Goal: Task Accomplishment & Management: Complete application form

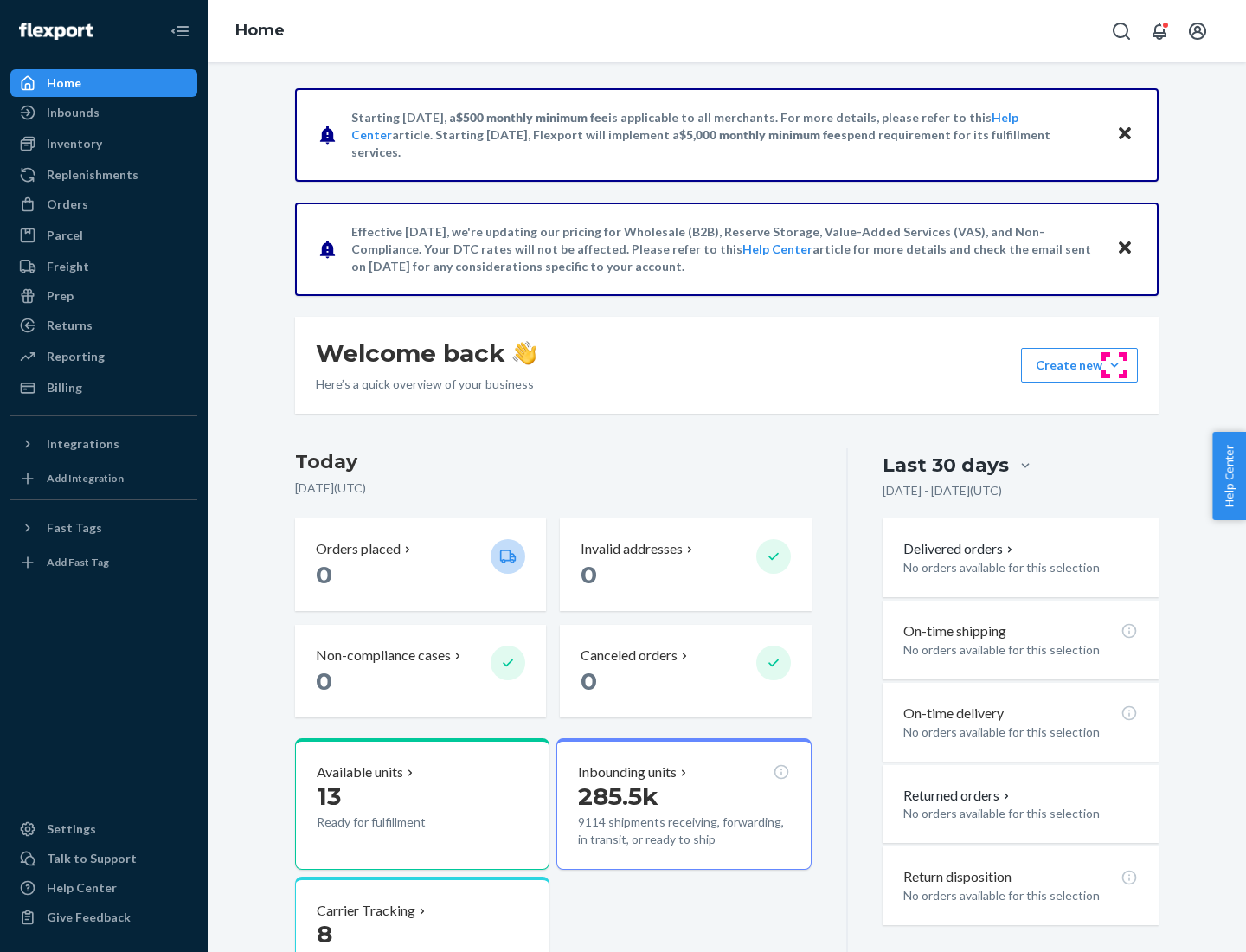
click at [1114, 365] on button "Create new Create new inbound Create new order Create new product" at bounding box center [1079, 365] width 117 height 35
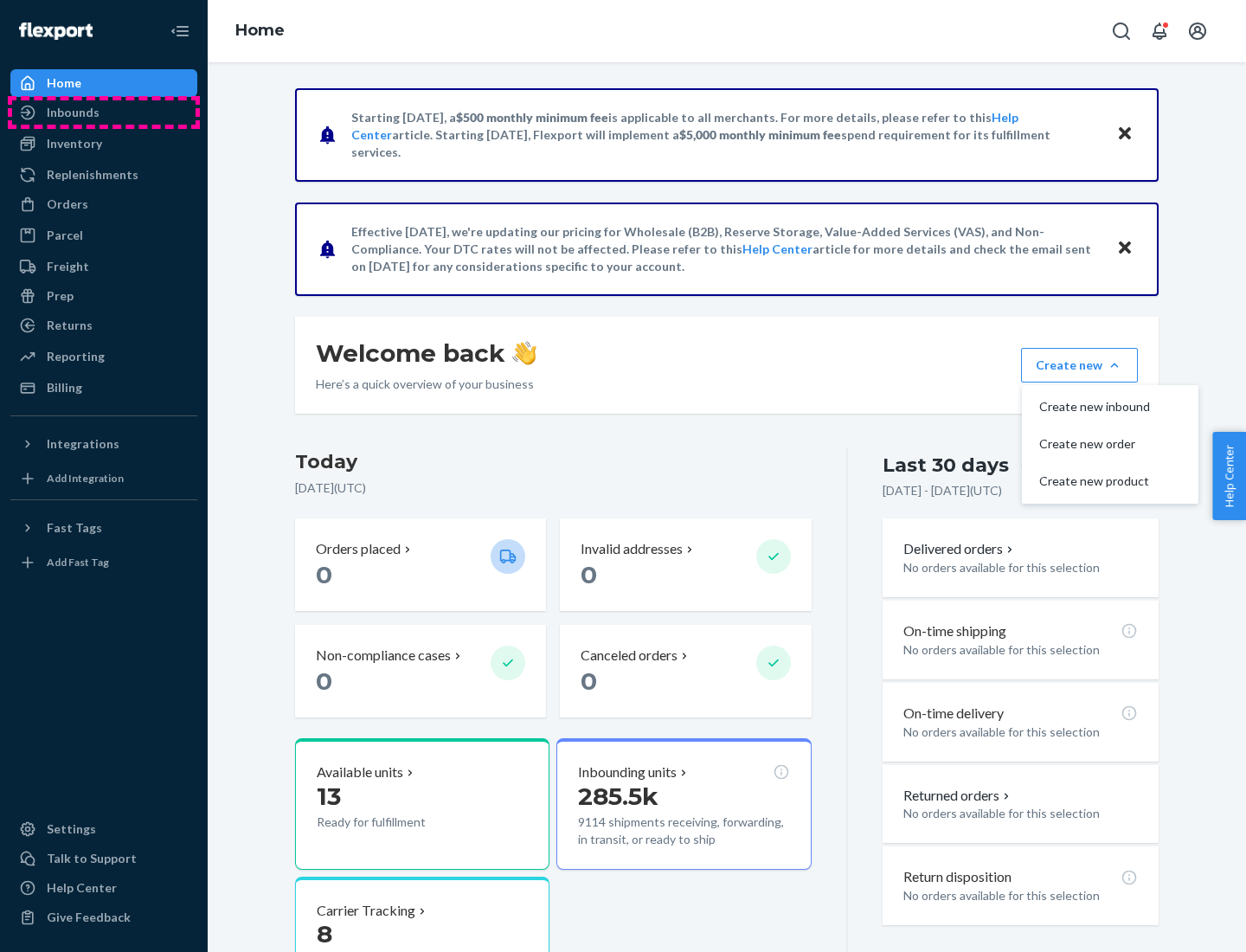
click at [104, 112] on div "Inbounds" at bounding box center [104, 112] width 183 height 24
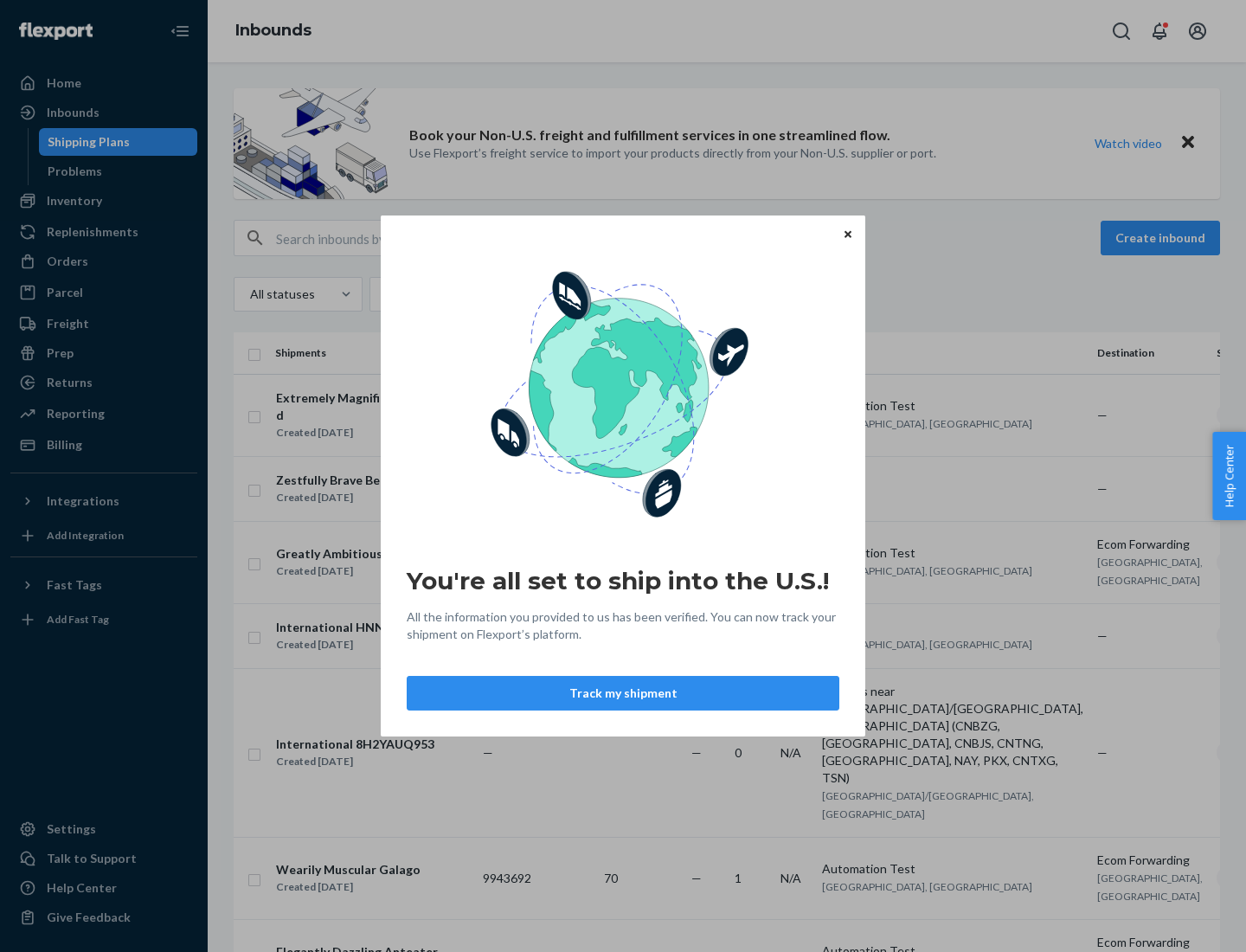
click at [104, 200] on div "You're all set to ship into the U.S.! All the information you provided to us ha…" at bounding box center [623, 476] width 1246 height 952
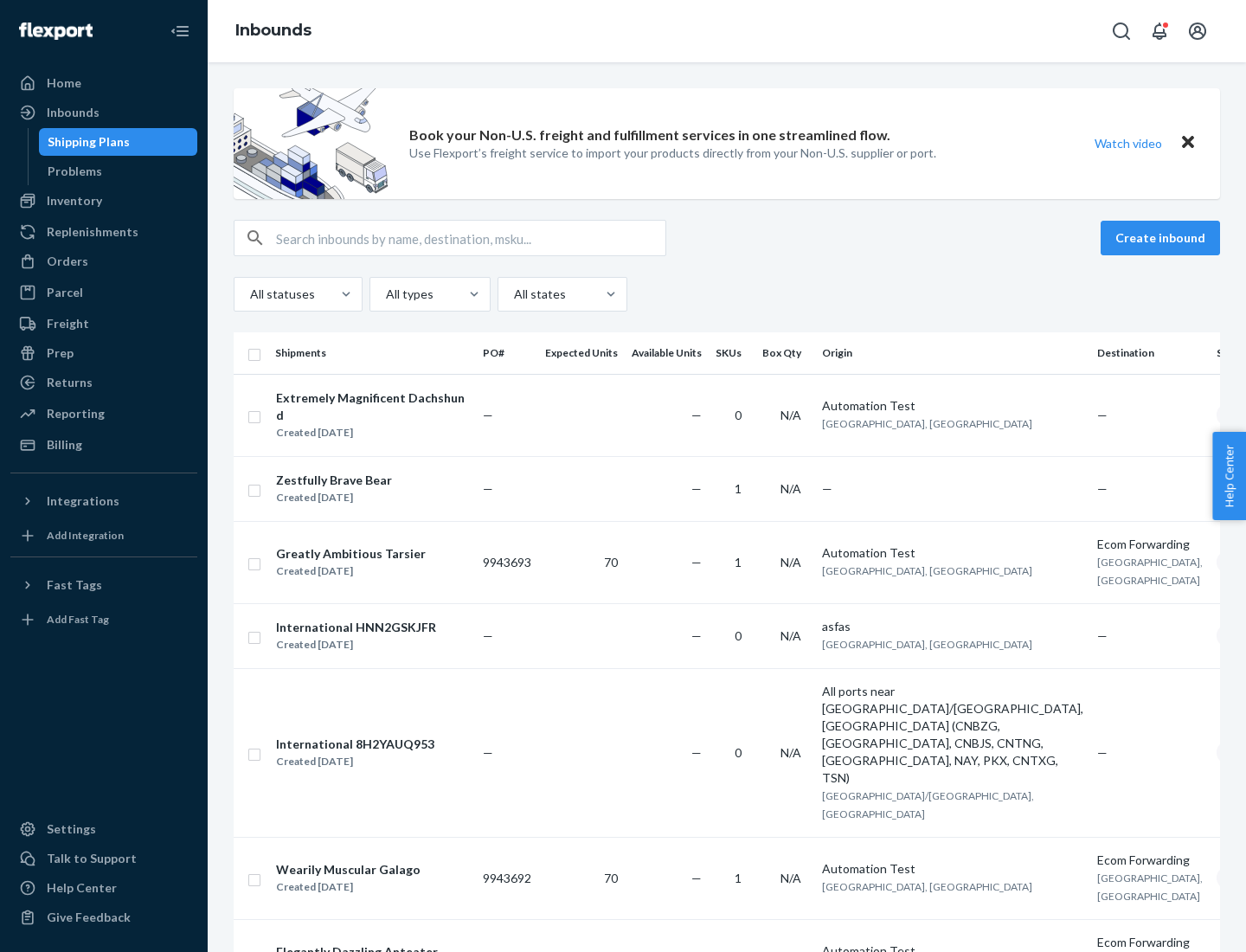
click at [726, 31] on div "Inbounds" at bounding box center [726, 31] width 1038 height 63
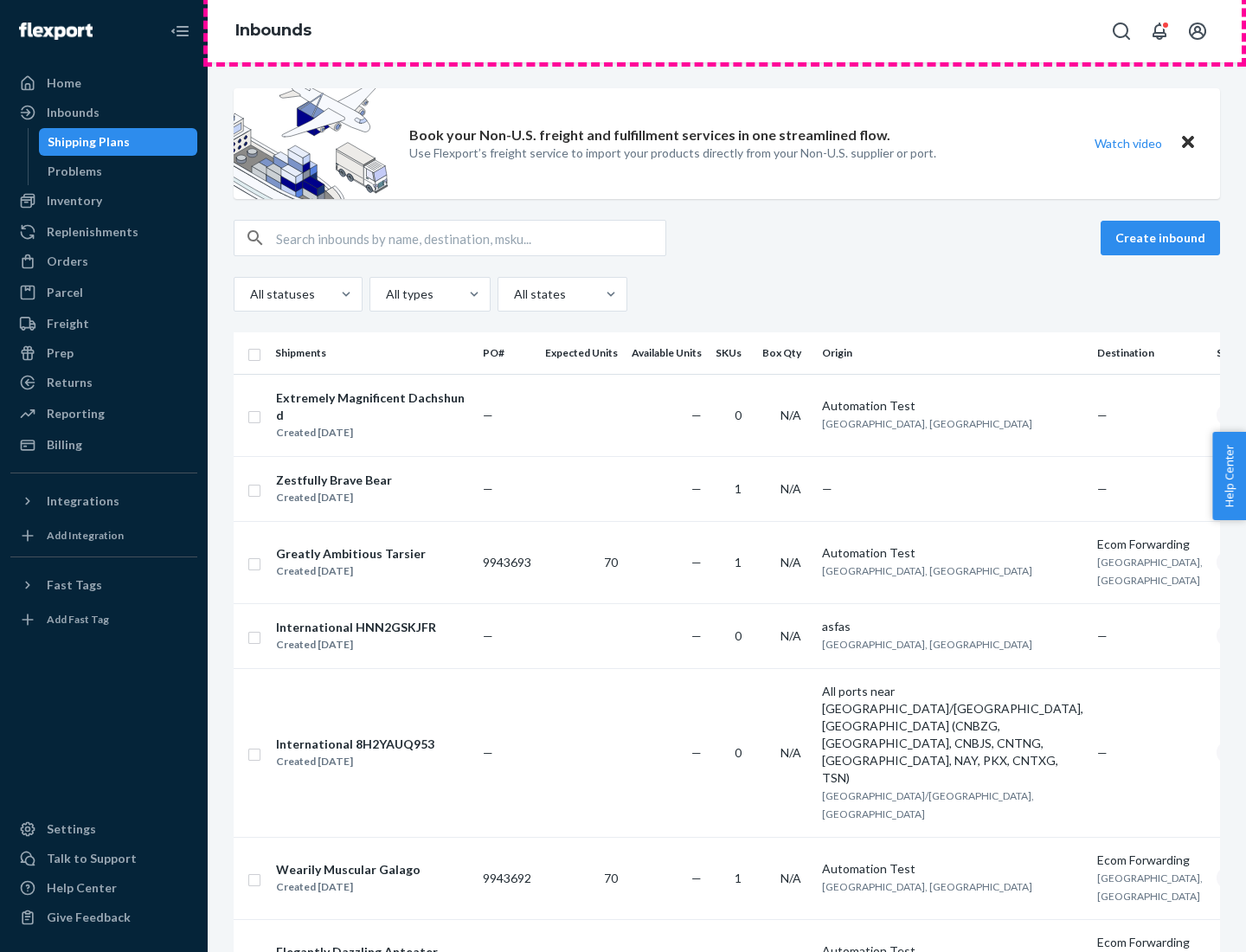
click at [726, 31] on div "Inbounds" at bounding box center [726, 31] width 1038 height 63
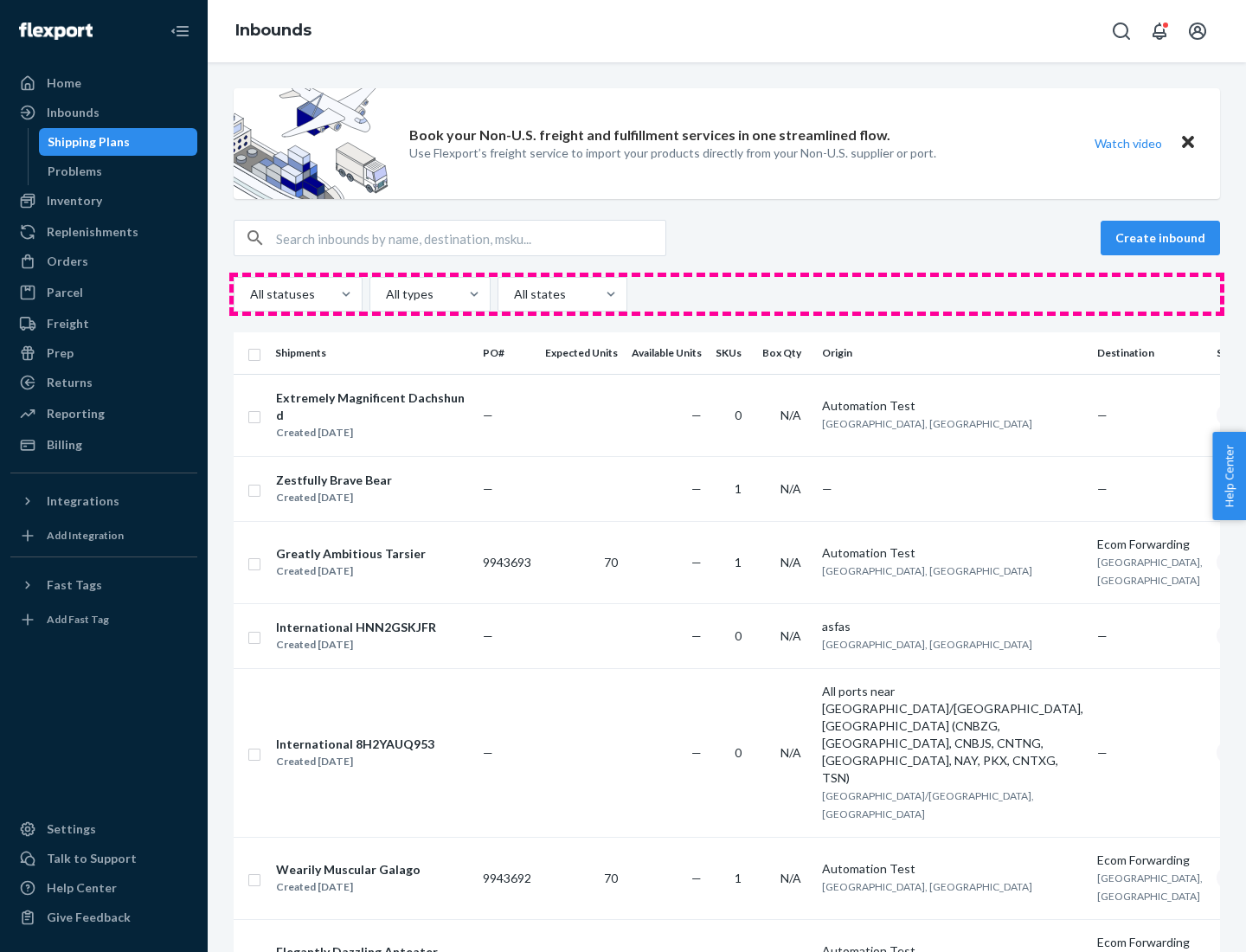
click at [726, 294] on div "All statuses All types All states" at bounding box center [727, 294] width 987 height 35
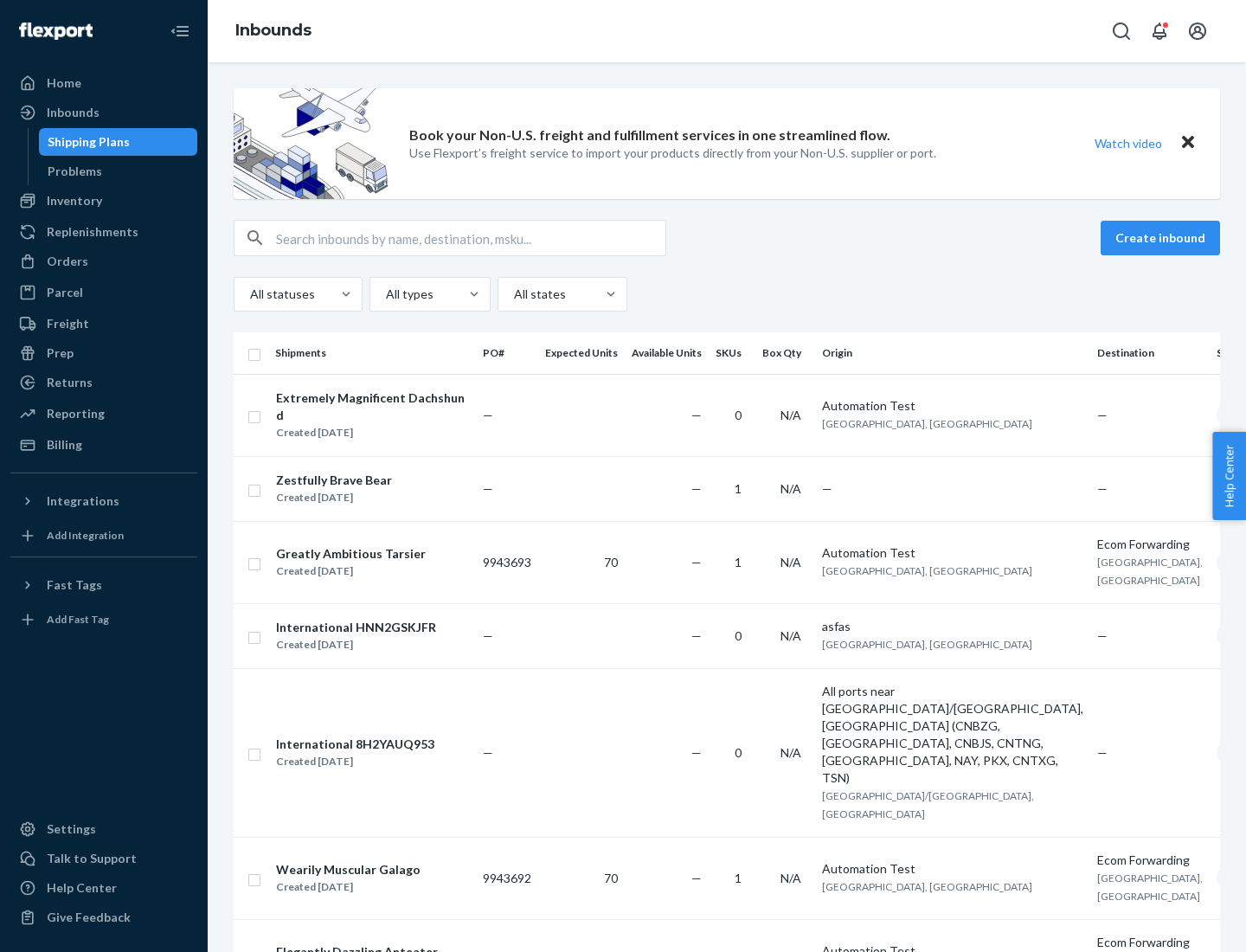
click at [85, 142] on div "Shipping Plans" at bounding box center [89, 141] width 82 height 17
click at [1163, 238] on button "Create inbound" at bounding box center [1161, 238] width 120 height 35
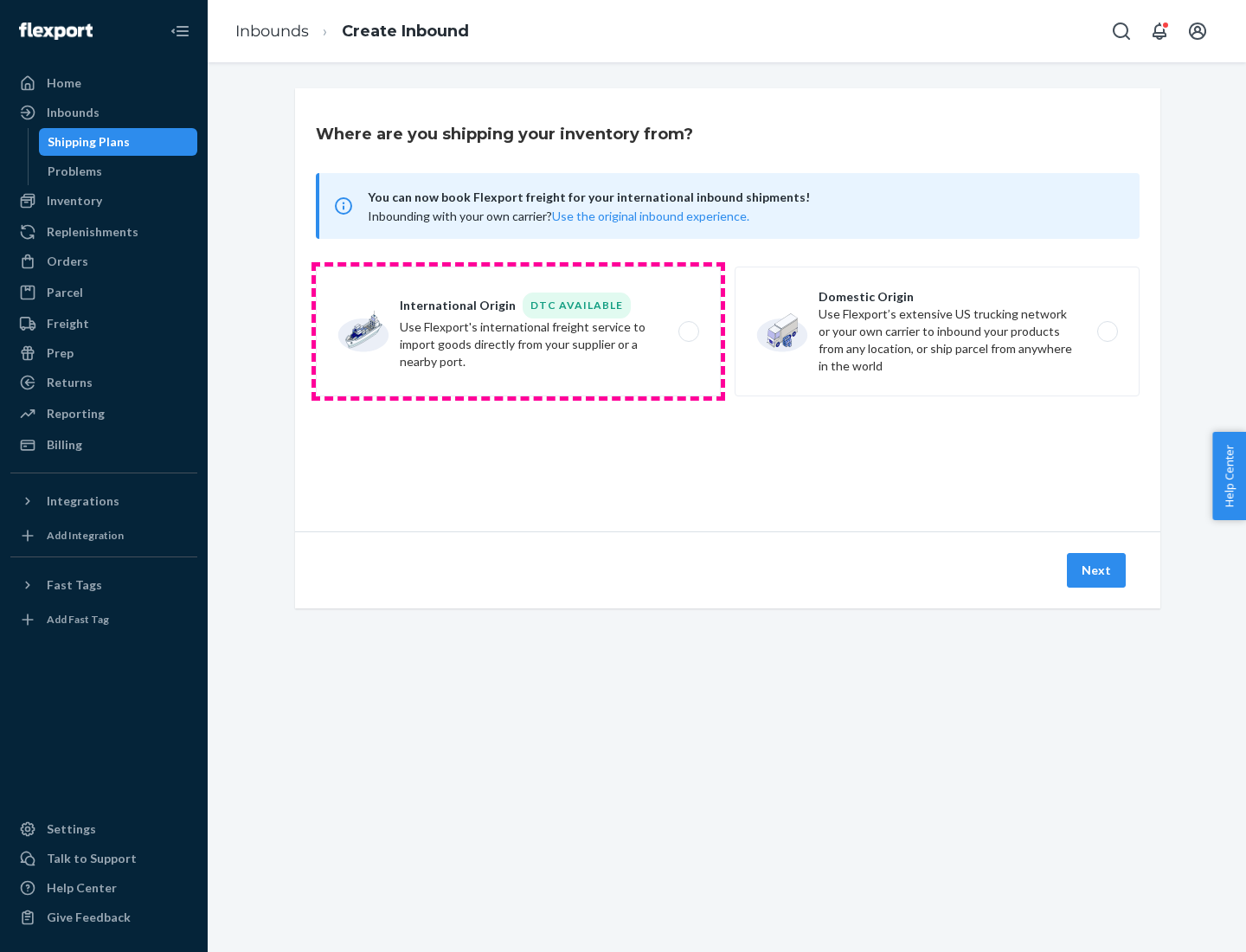
click at [519, 331] on label "International Origin DTC Available Use Flexport's international freight service…" at bounding box center [518, 331] width 405 height 130
click at [688, 331] on input "International Origin DTC Available Use Flexport's international freight service…" at bounding box center [694, 331] width 11 height 11
radio input "true"
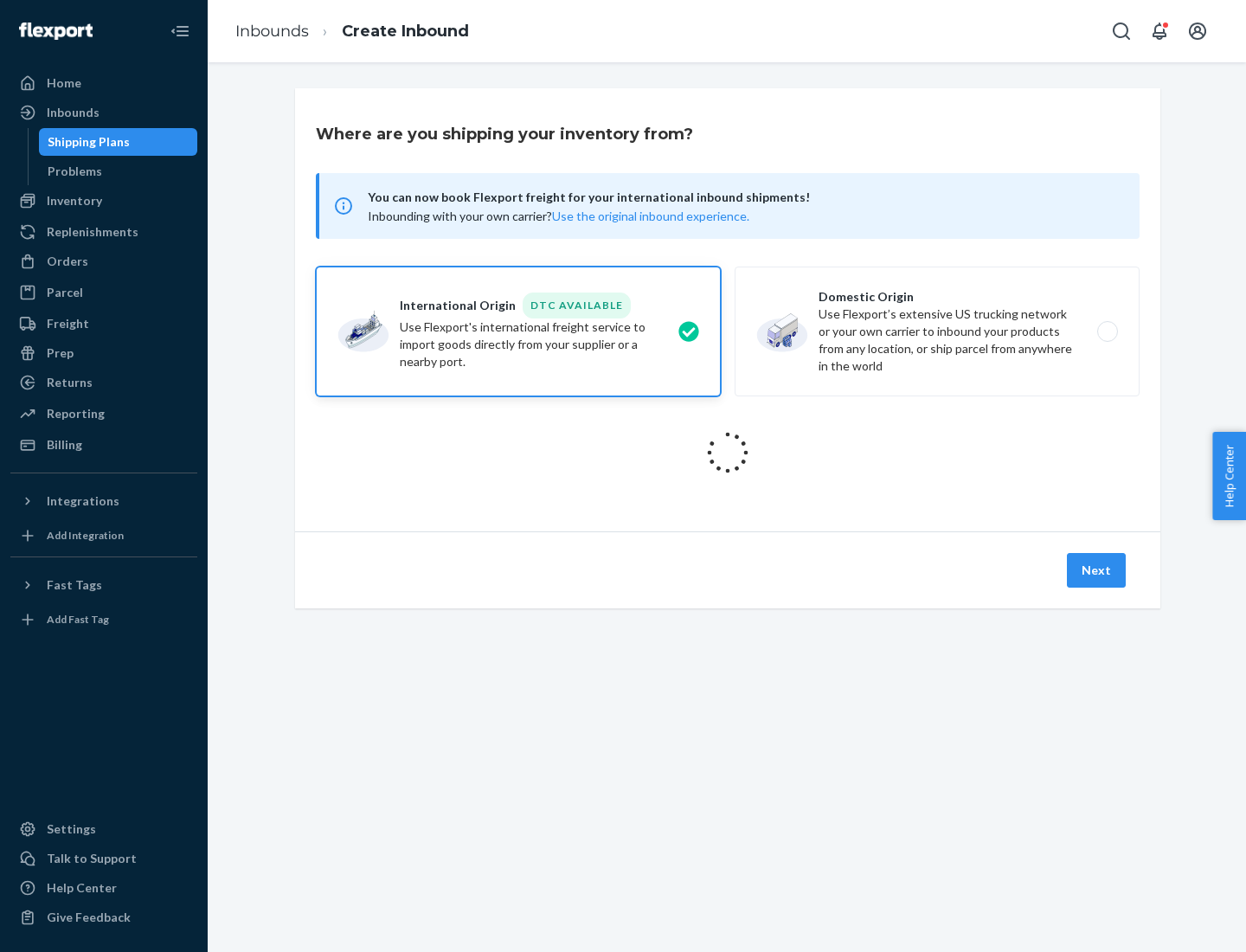
click at [727, 452] on icon at bounding box center [726, 451] width 65 height 65
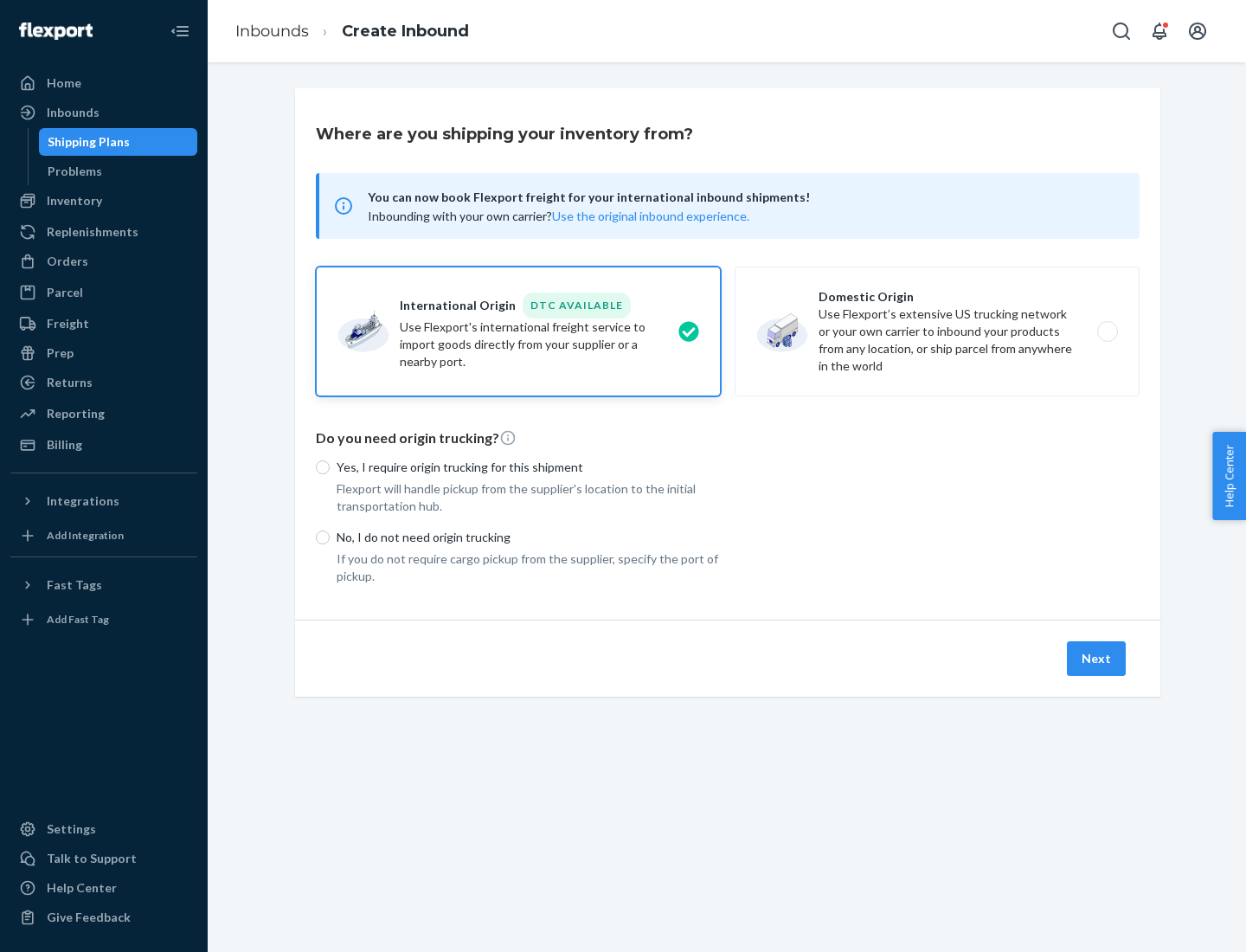
click at [529, 466] on p "Yes, I require origin trucking for this shipment" at bounding box center [529, 467] width 384 height 17
click at [330, 466] on input "Yes, I require origin trucking for this shipment" at bounding box center [322, 467] width 14 height 14
radio input "true"
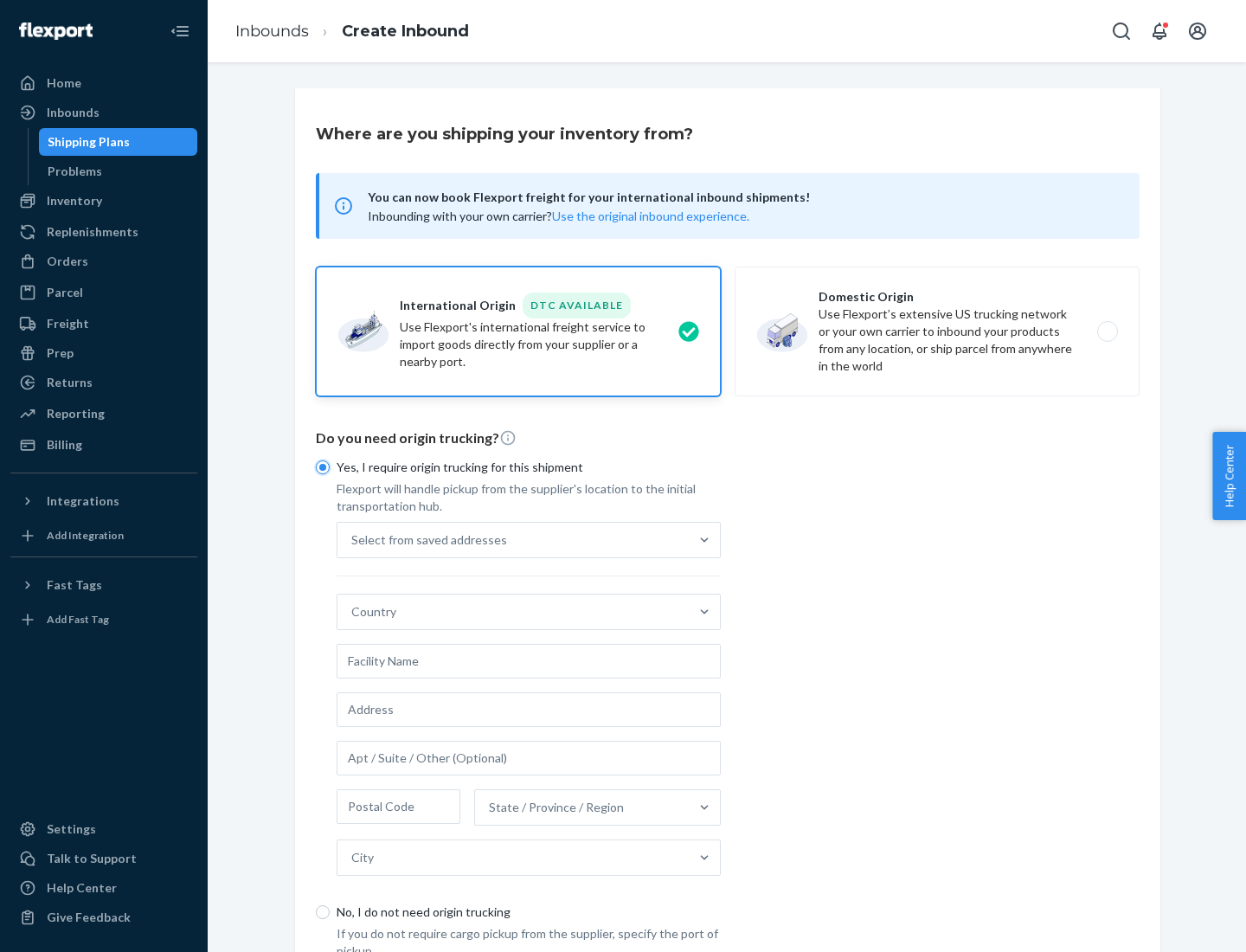
scroll to position [33, 0]
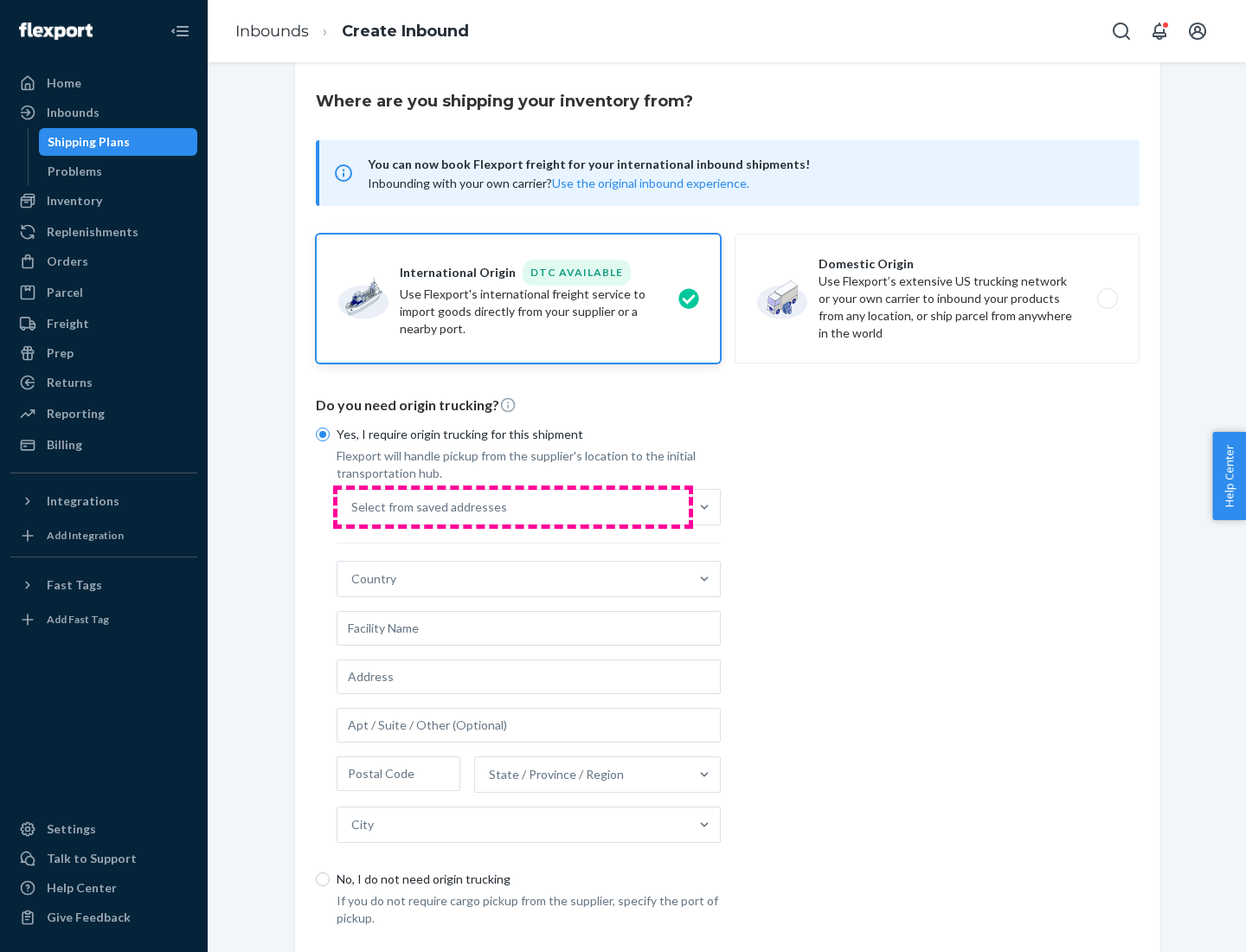
click at [513, 506] on div "Select from saved addresses" at bounding box center [512, 506] width 351 height 35
click at [353, 506] on input "Select from saved addresses" at bounding box center [352, 506] width 2 height 17
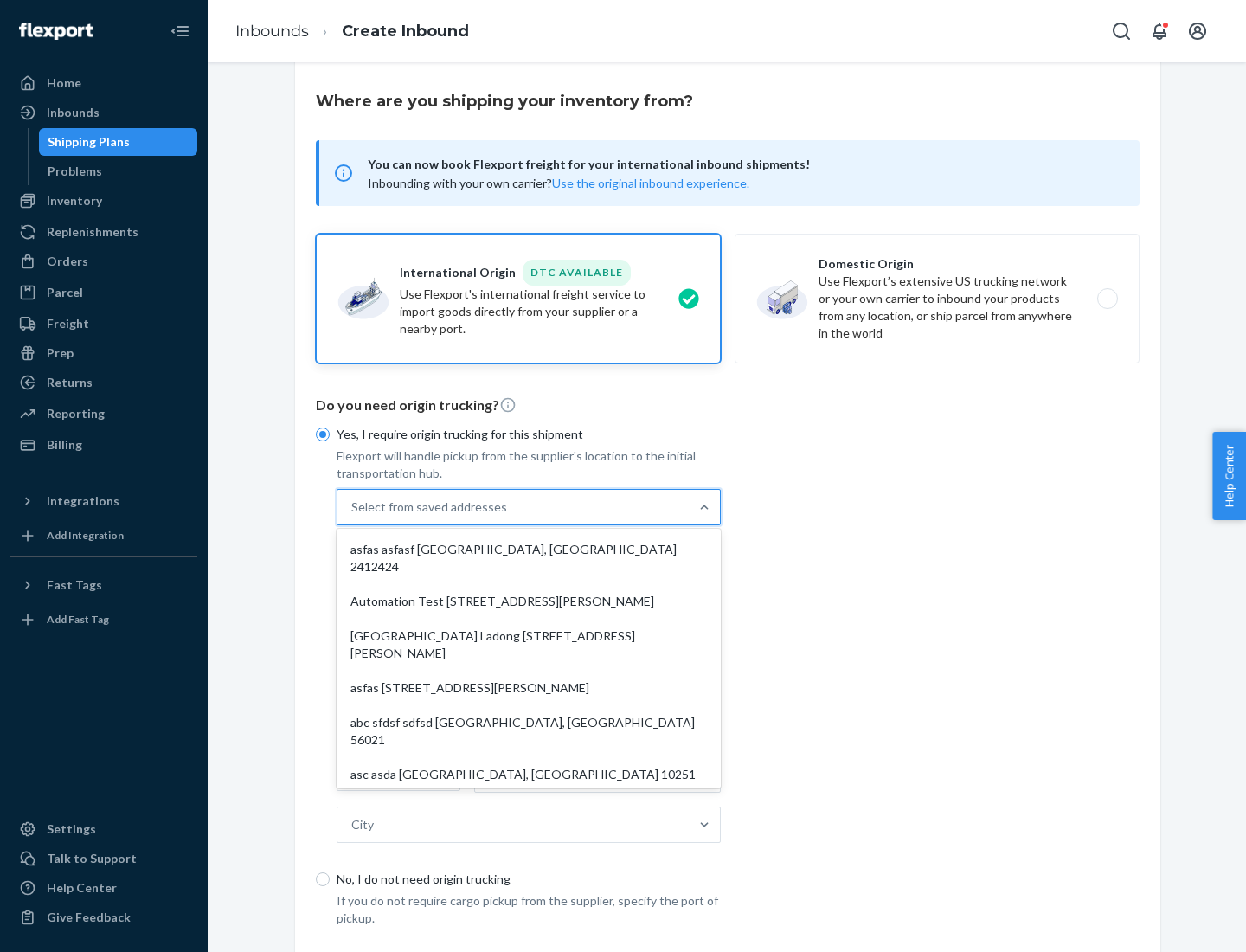
scroll to position [75, 0]
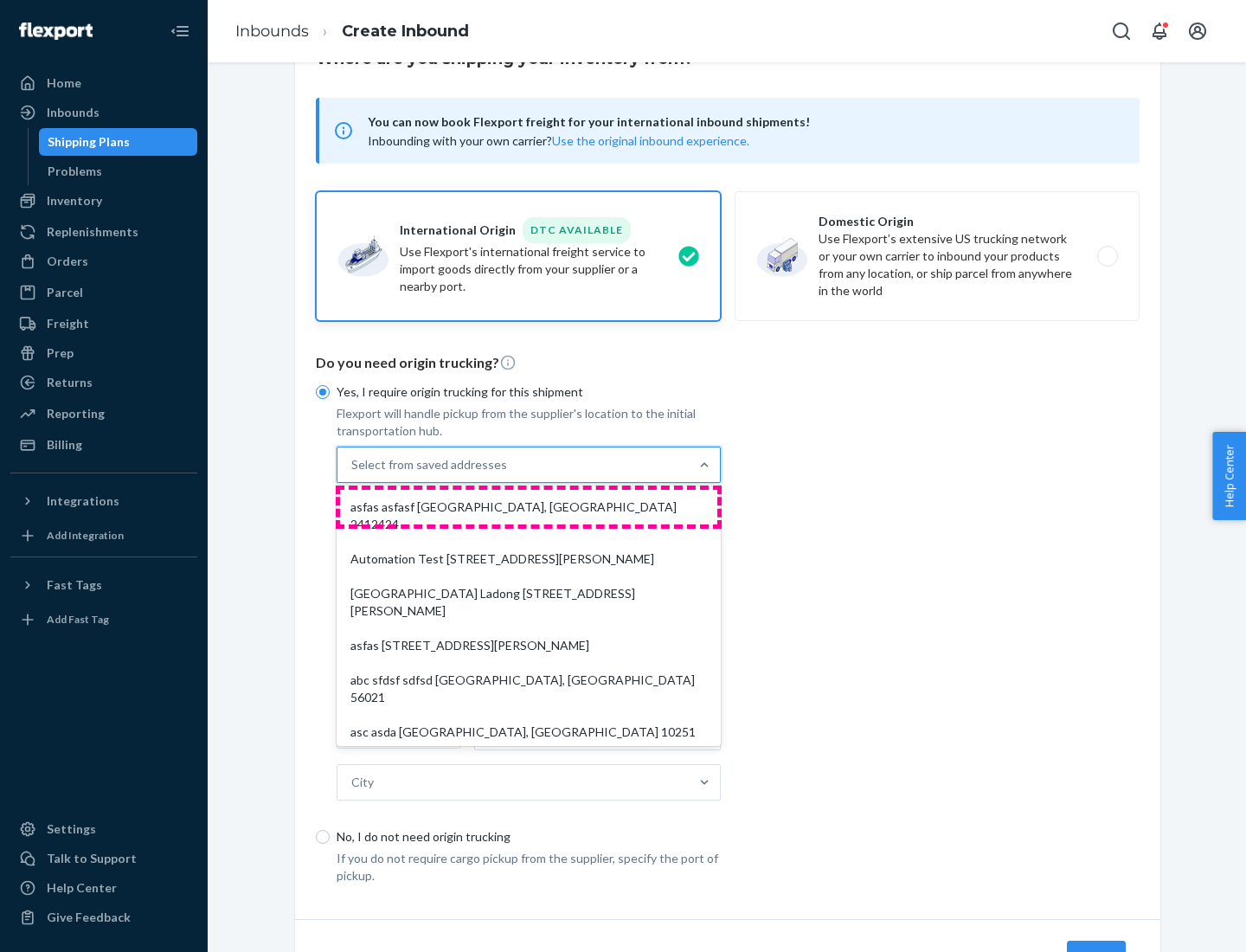
click at [529, 506] on div "asfas asfasf [GEOGRAPHIC_DATA], [GEOGRAPHIC_DATA] 2412424" at bounding box center [528, 515] width 377 height 51
click at [353, 474] on input "option asfas asfasf [GEOGRAPHIC_DATA], [GEOGRAPHIC_DATA] 2412424 focused, 1 of …" at bounding box center [352, 464] width 2 height 17
type input "asfas"
type input "asfasf"
type input "2412424"
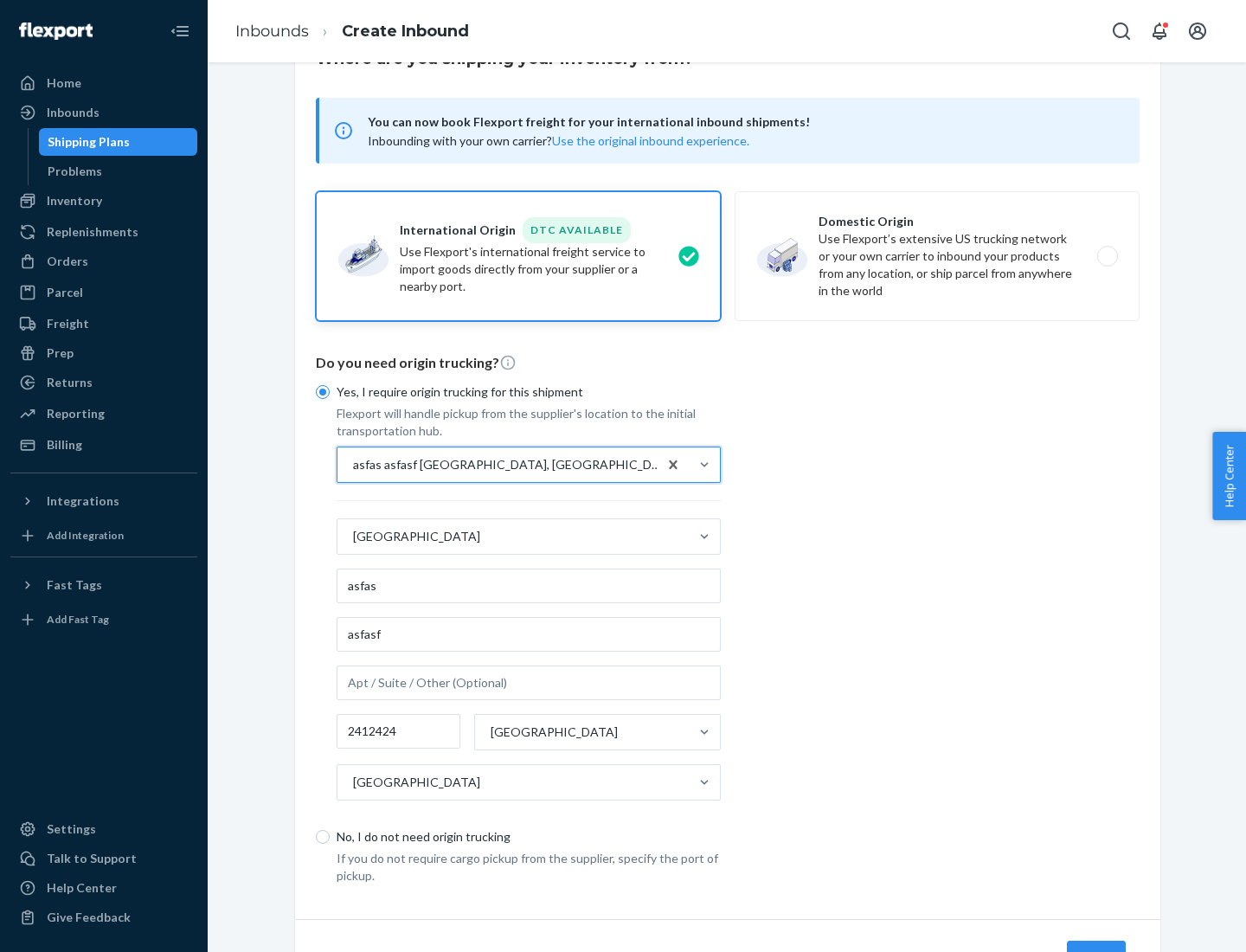
scroll to position [161, 0]
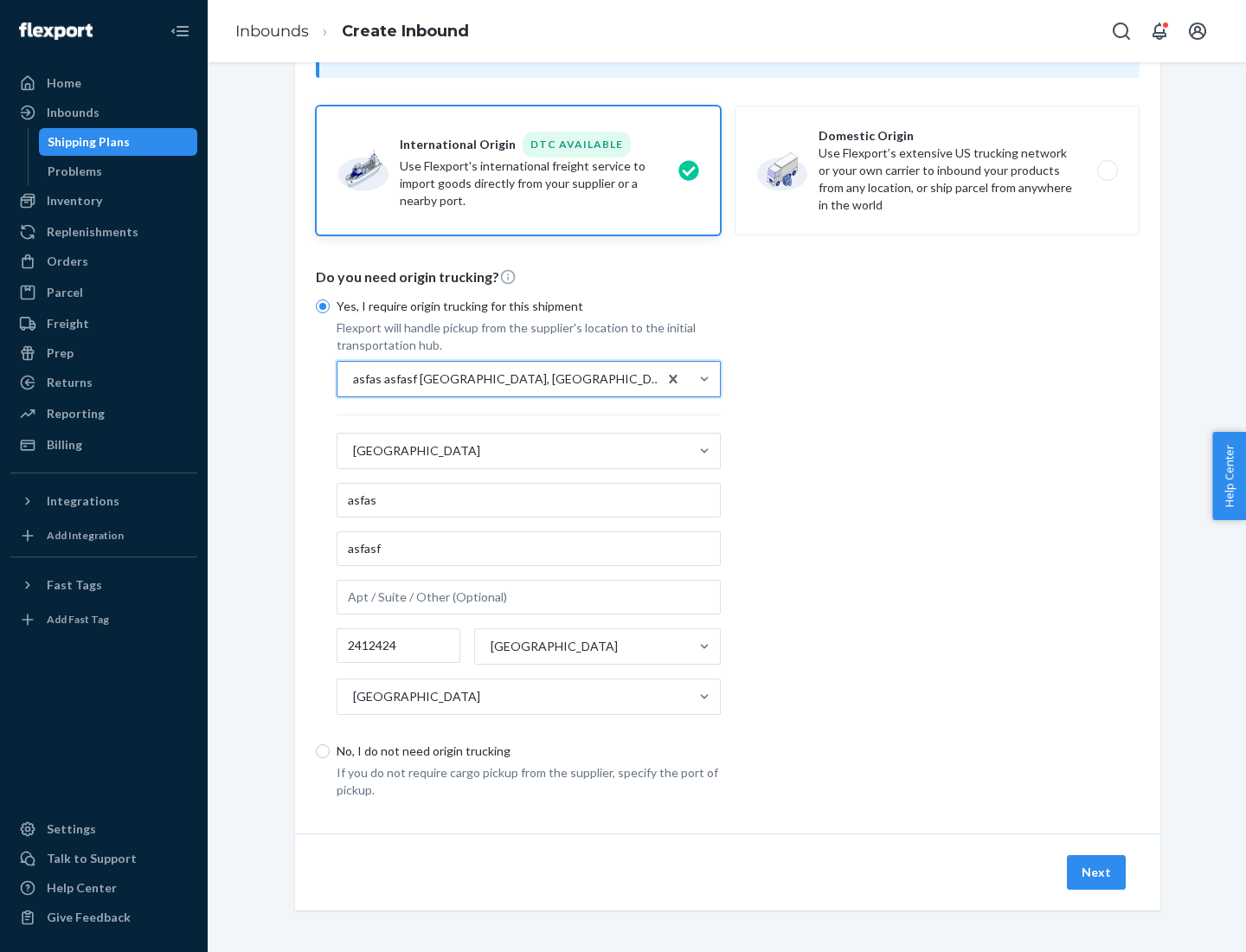
click at [1097, 871] on button "Next" at bounding box center [1096, 871] width 59 height 35
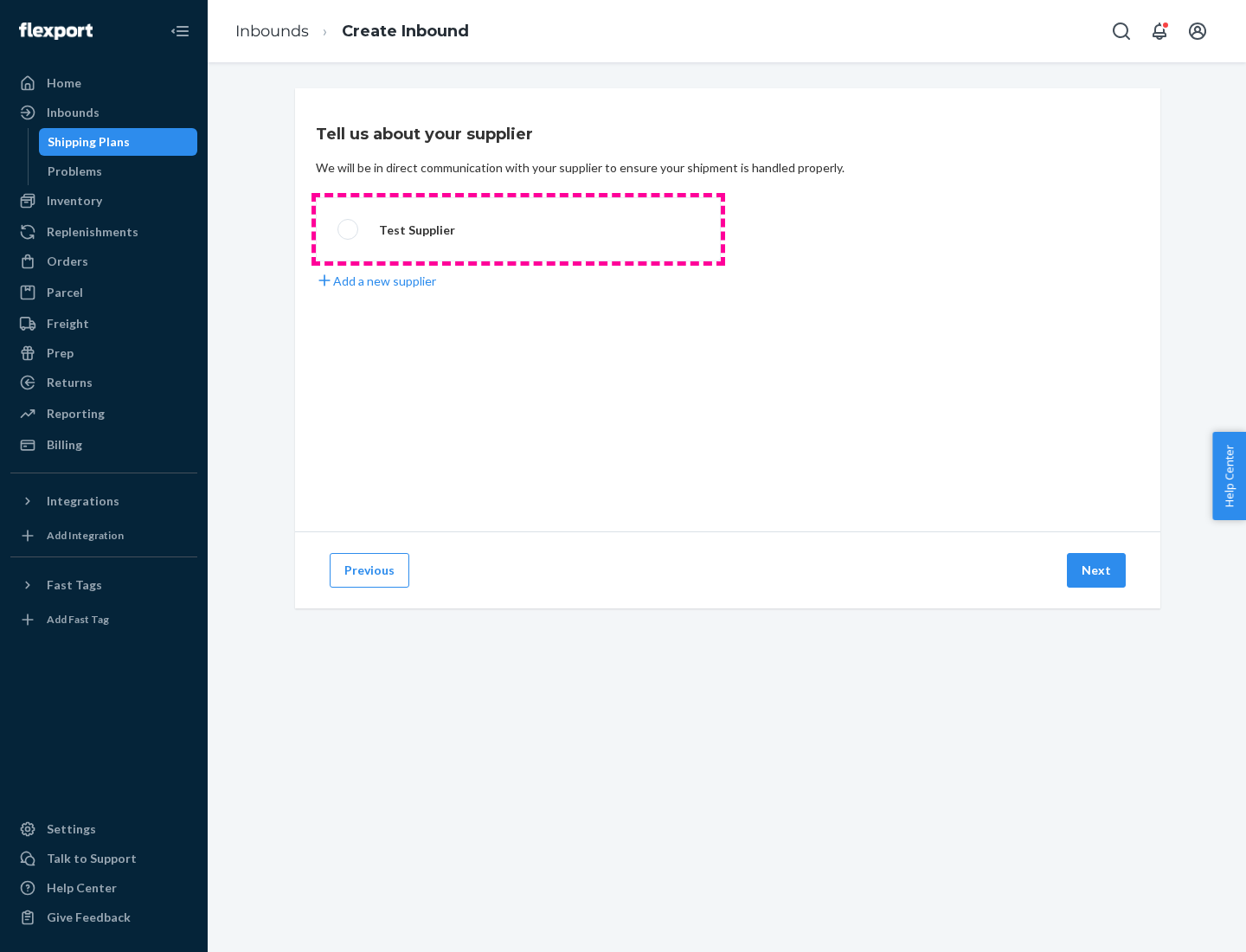
click at [519, 229] on label "Test Supplier" at bounding box center [518, 229] width 405 height 64
click at [348, 229] on input "Test Supplier" at bounding box center [343, 229] width 11 height 11
radio input "true"
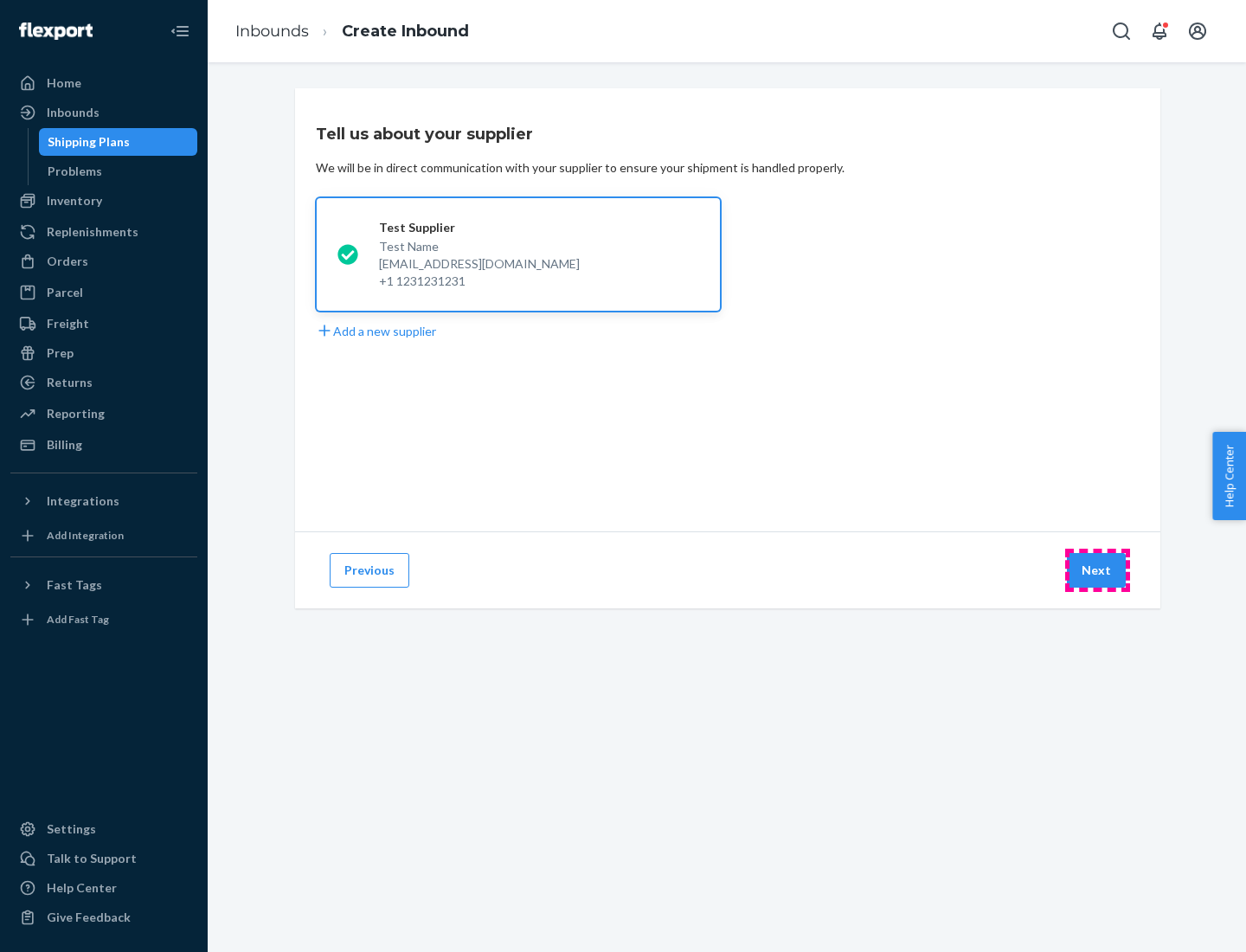
click at [1097, 570] on button "Next" at bounding box center [1096, 570] width 59 height 35
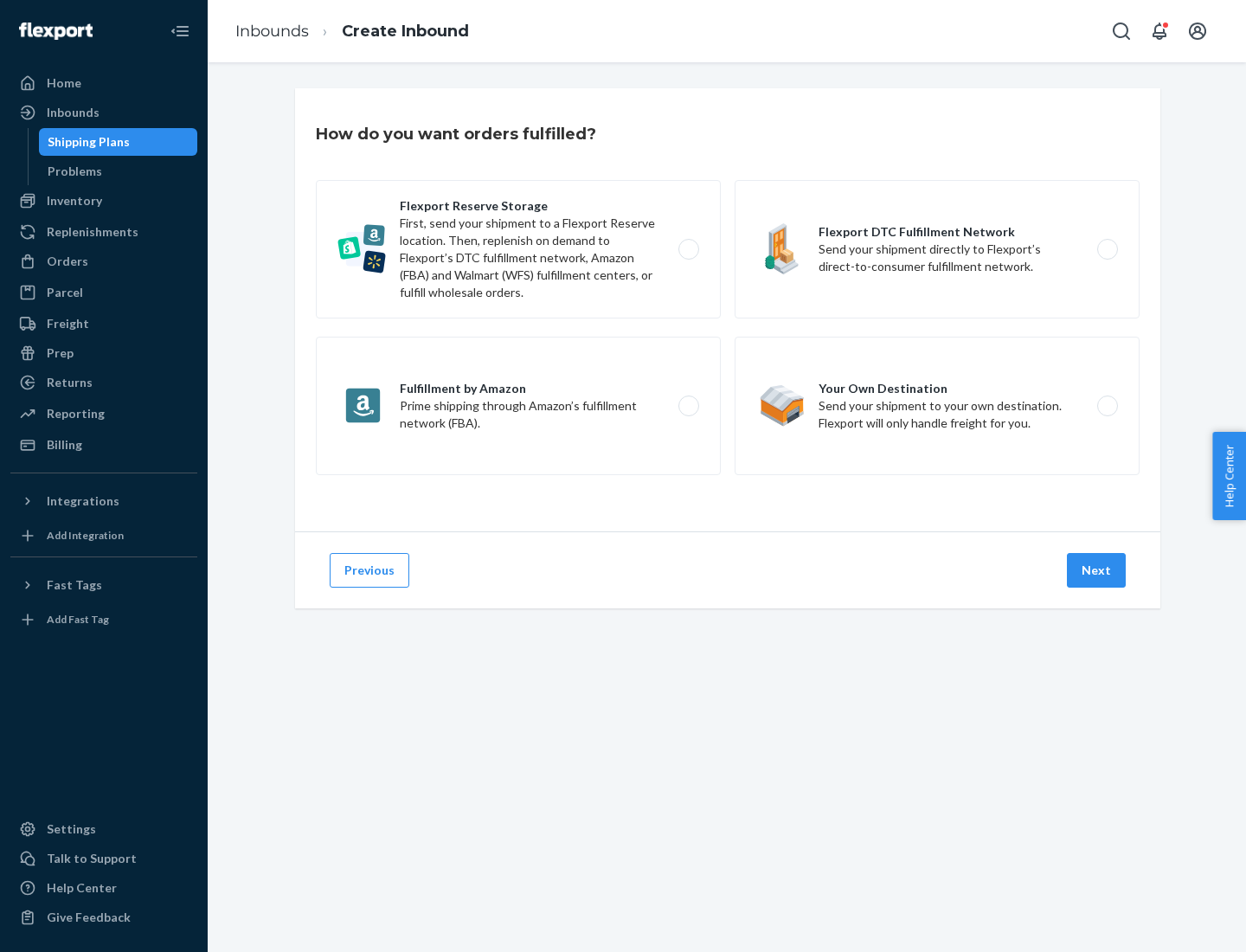
click at [519, 405] on label "Fulfillment by Amazon Prime shipping through Amazon’s fulfillment network (FBA)." at bounding box center [518, 406] width 405 height 139
click at [688, 405] on input "Fulfillment by Amazon Prime shipping through Amazon’s fulfillment network (FBA)." at bounding box center [694, 406] width 11 height 11
radio input "true"
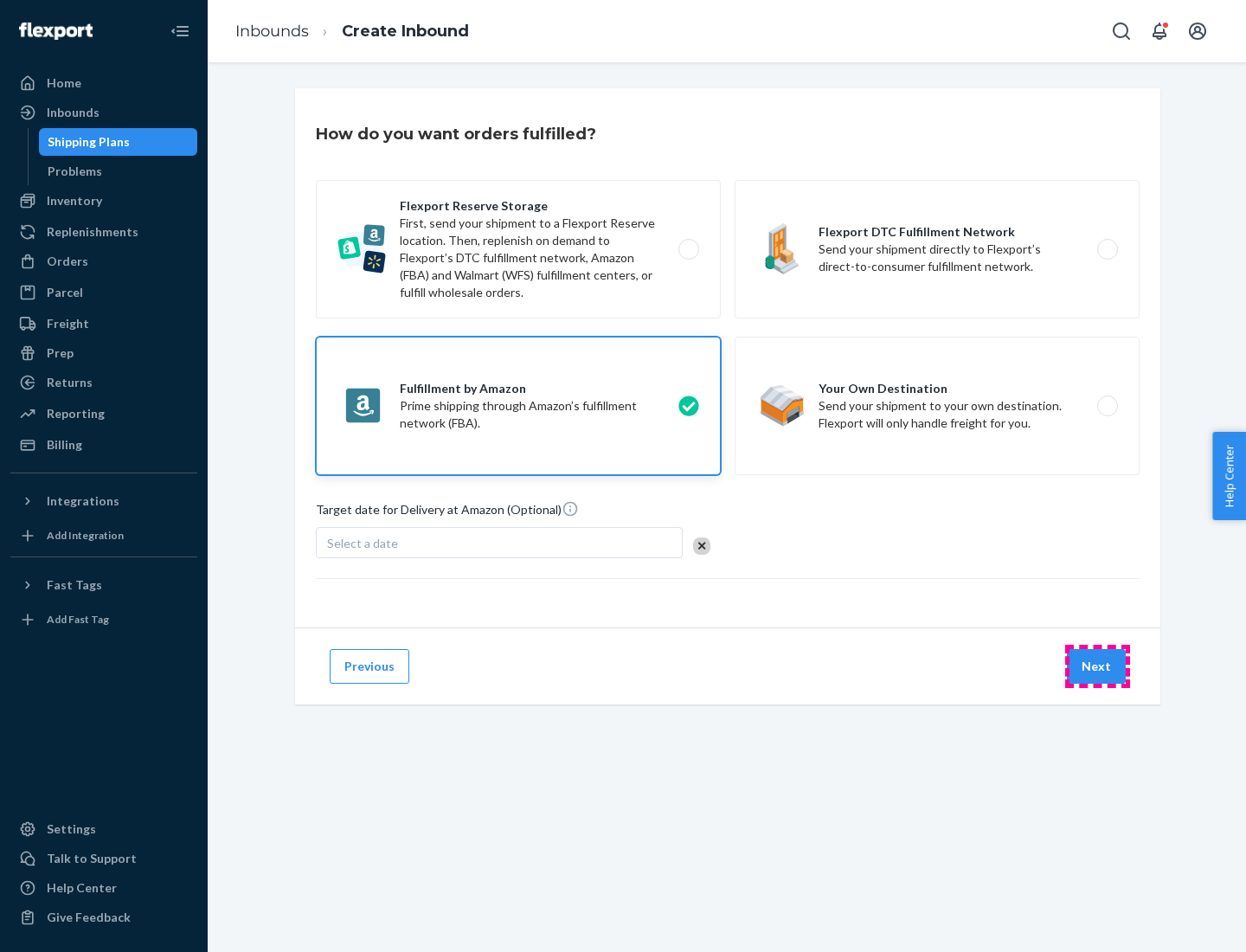
click at [1097, 666] on button "Next" at bounding box center [1096, 666] width 59 height 35
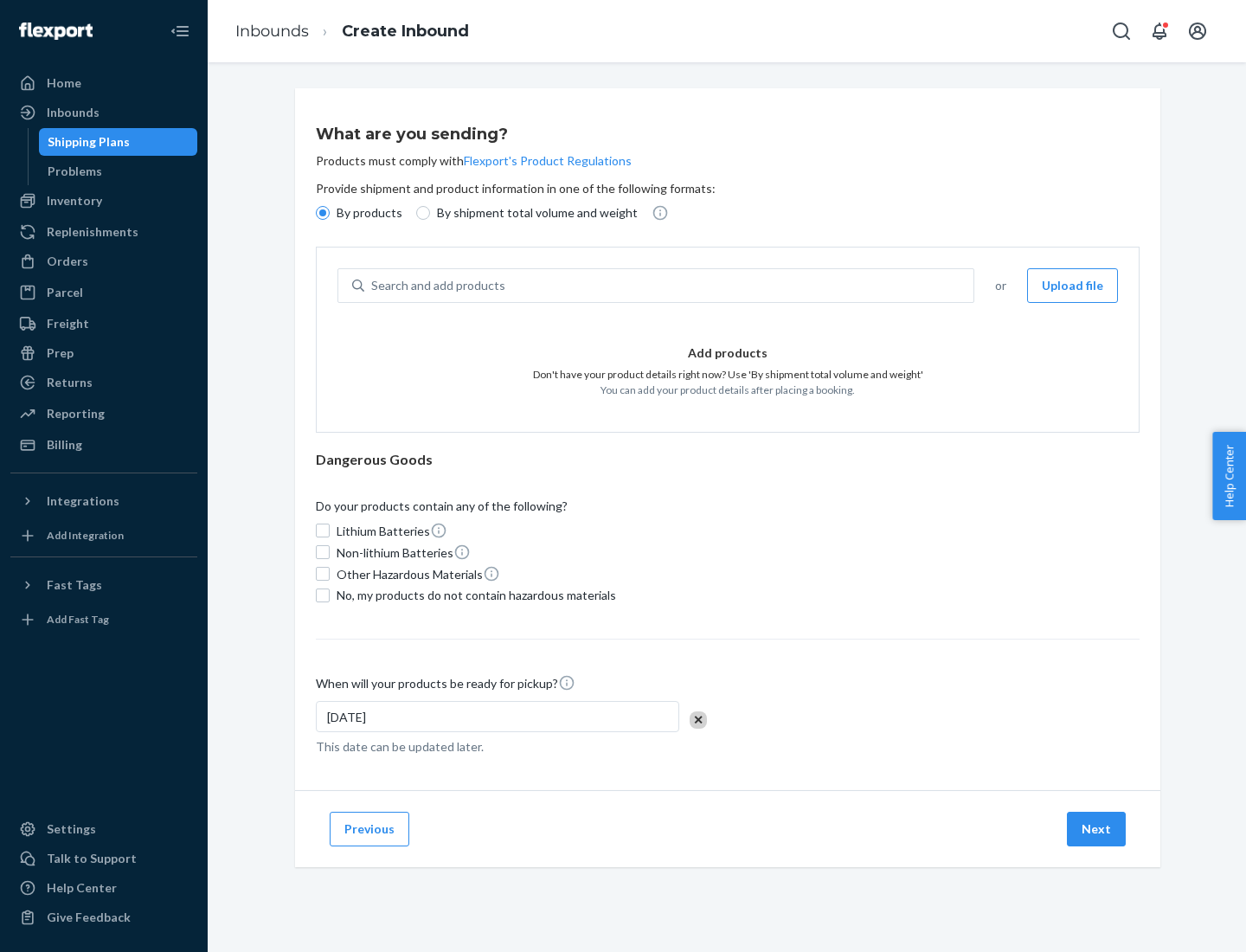
click at [532, 212] on p "By shipment total volume and weight" at bounding box center [537, 212] width 200 height 17
click at [430, 212] on input "By shipment total volume and weight" at bounding box center [423, 212] width 14 height 14
radio input "true"
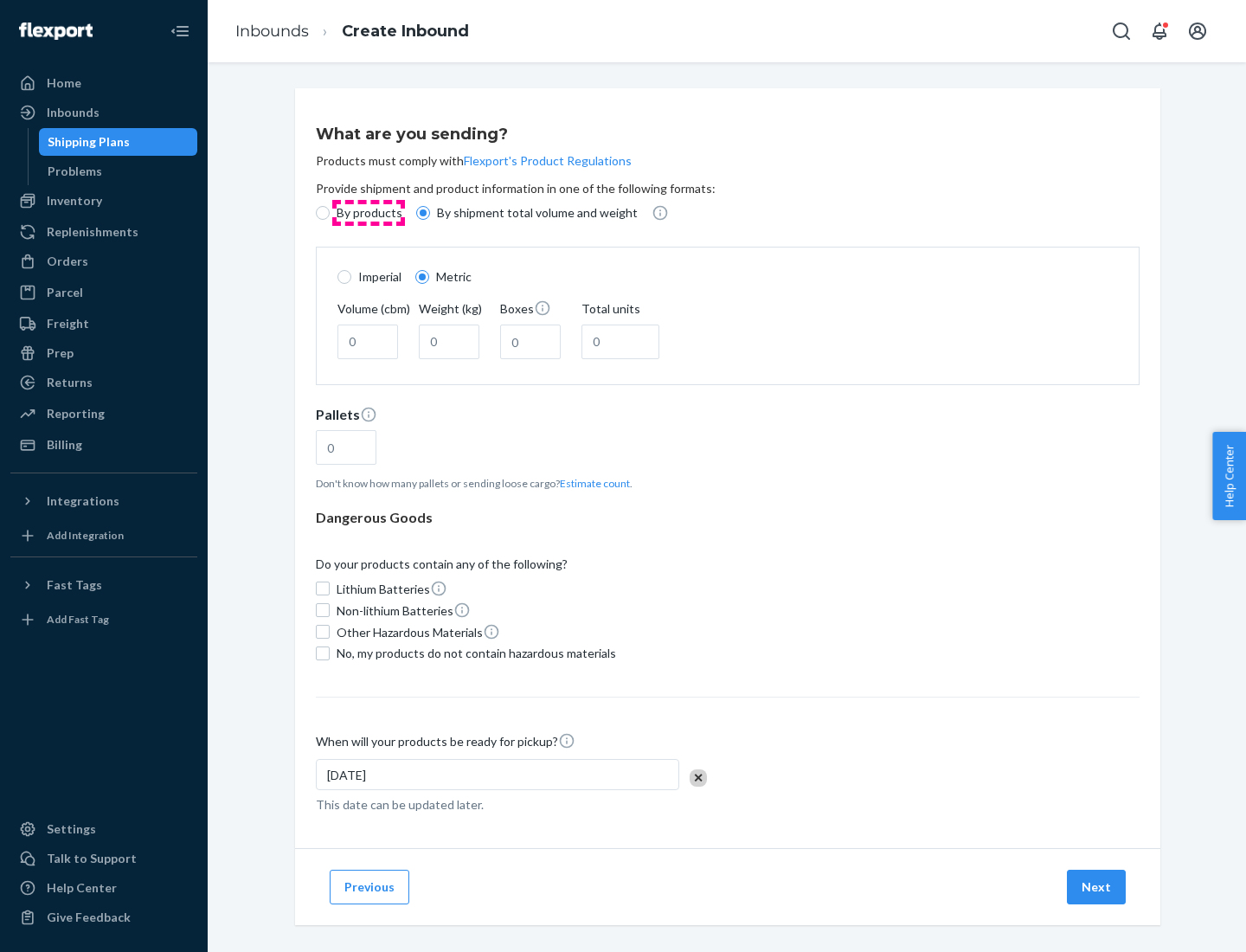
click at [368, 212] on p "By products" at bounding box center [370, 212] width 66 height 17
click at [330, 212] on input "By products" at bounding box center [322, 212] width 14 height 14
radio input "true"
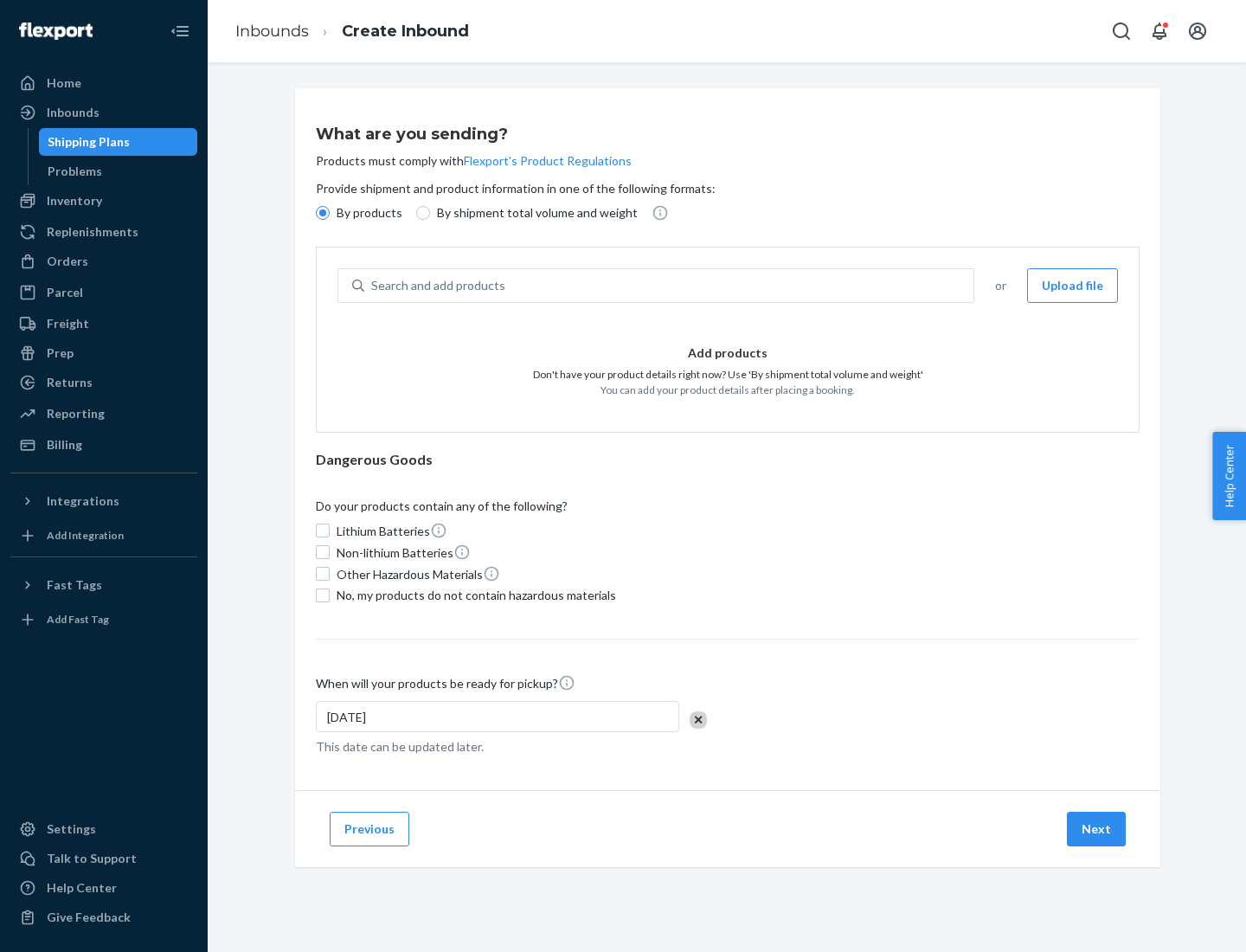
click at [669, 286] on div "Search and add products" at bounding box center [668, 285] width 609 height 31
click at [373, 286] on input "Search and add products" at bounding box center [372, 286] width 2 height 17
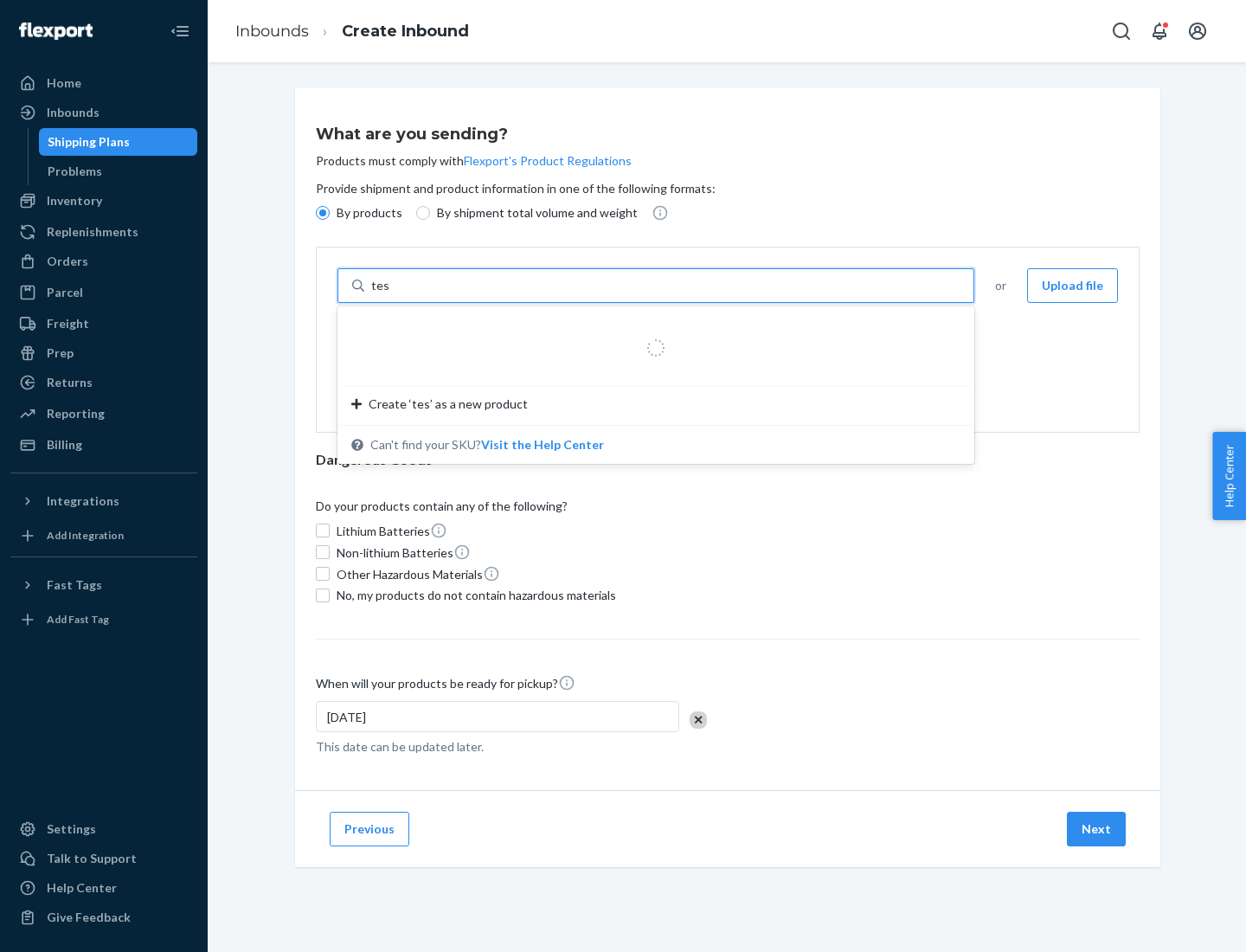
type input "test"
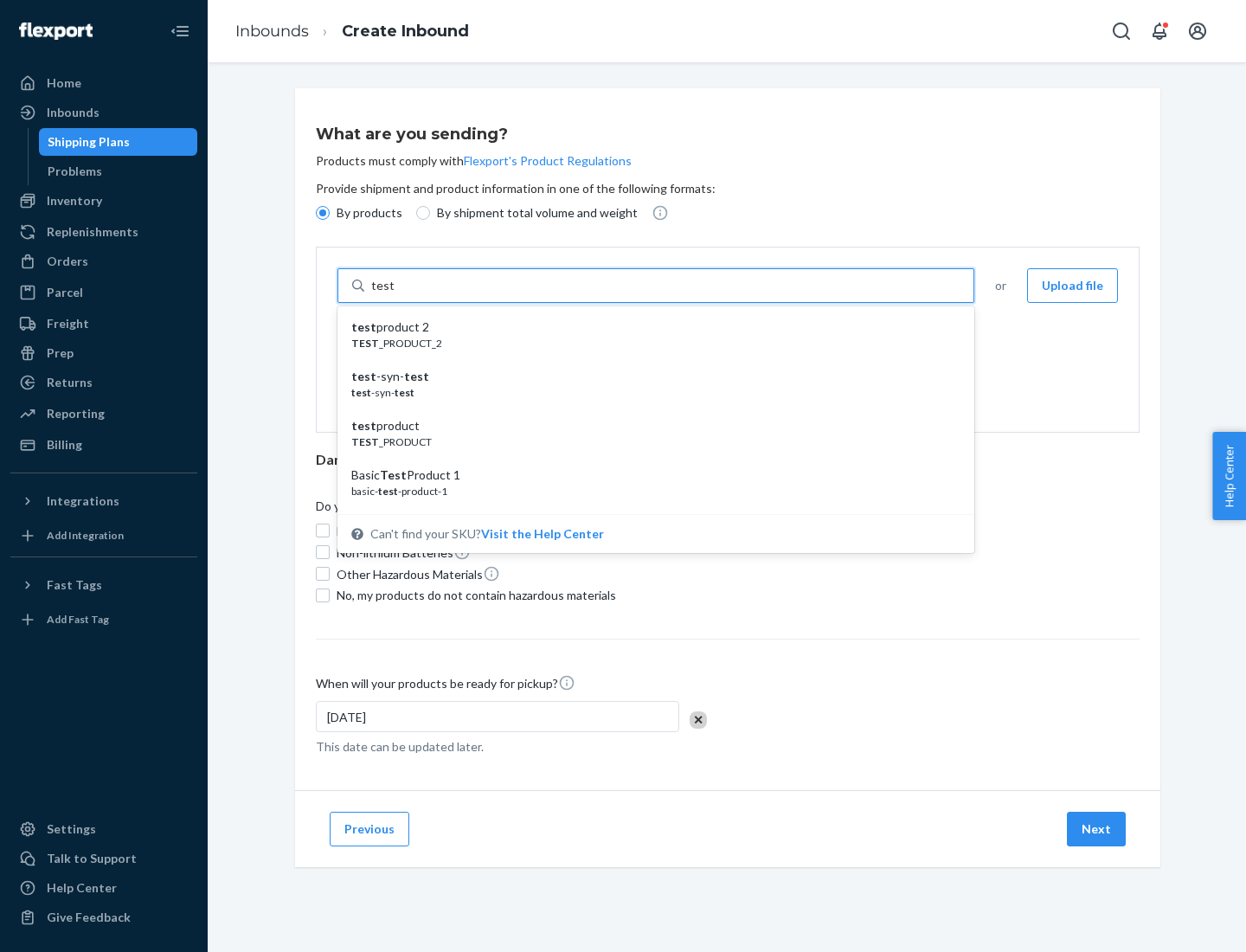
click at [650, 327] on div "test product 2" at bounding box center [649, 327] width 595 height 17
click at [394, 294] on input "test" at bounding box center [382, 286] width 22 height 17
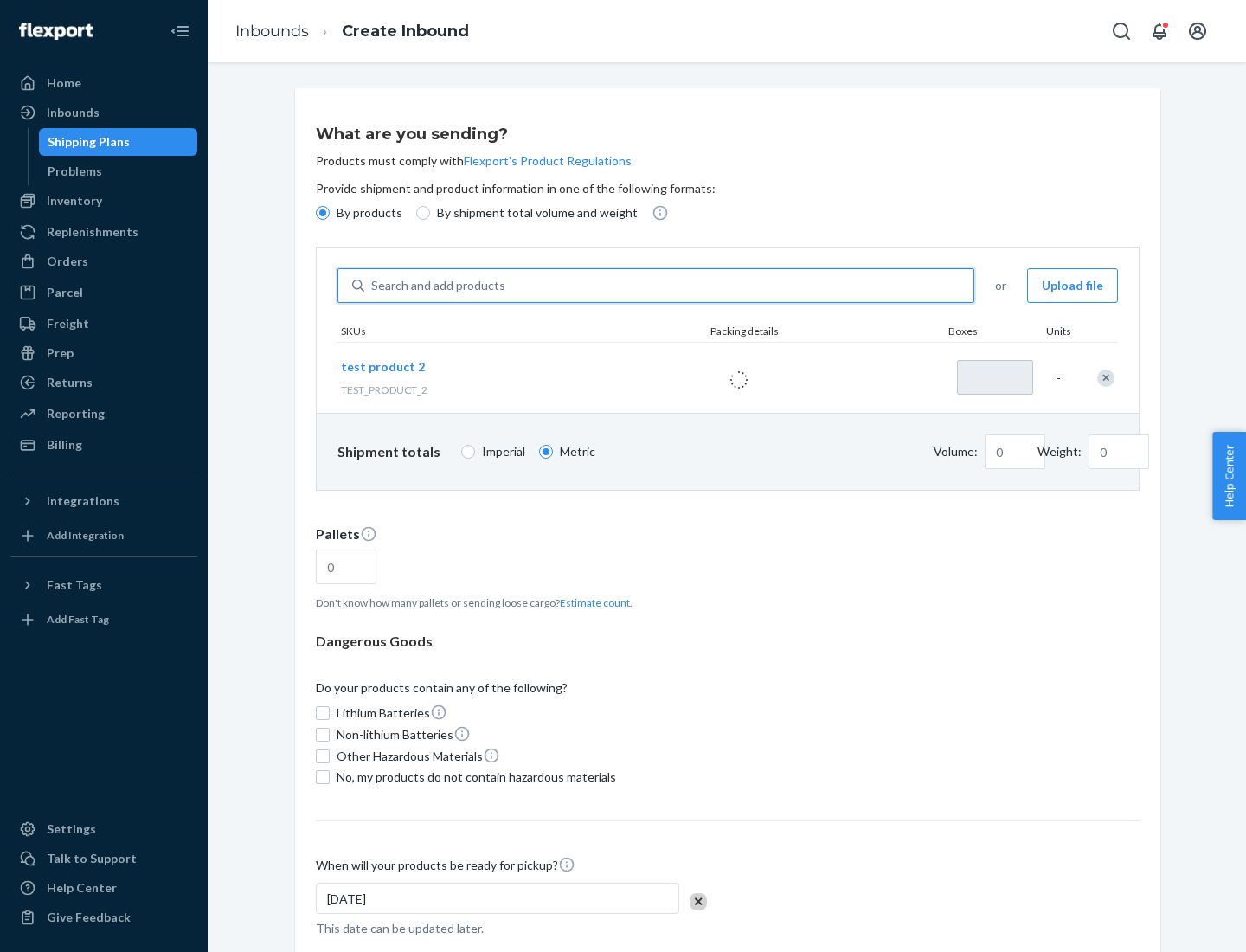
type input "1"
type input "0.02"
type input "22.23"
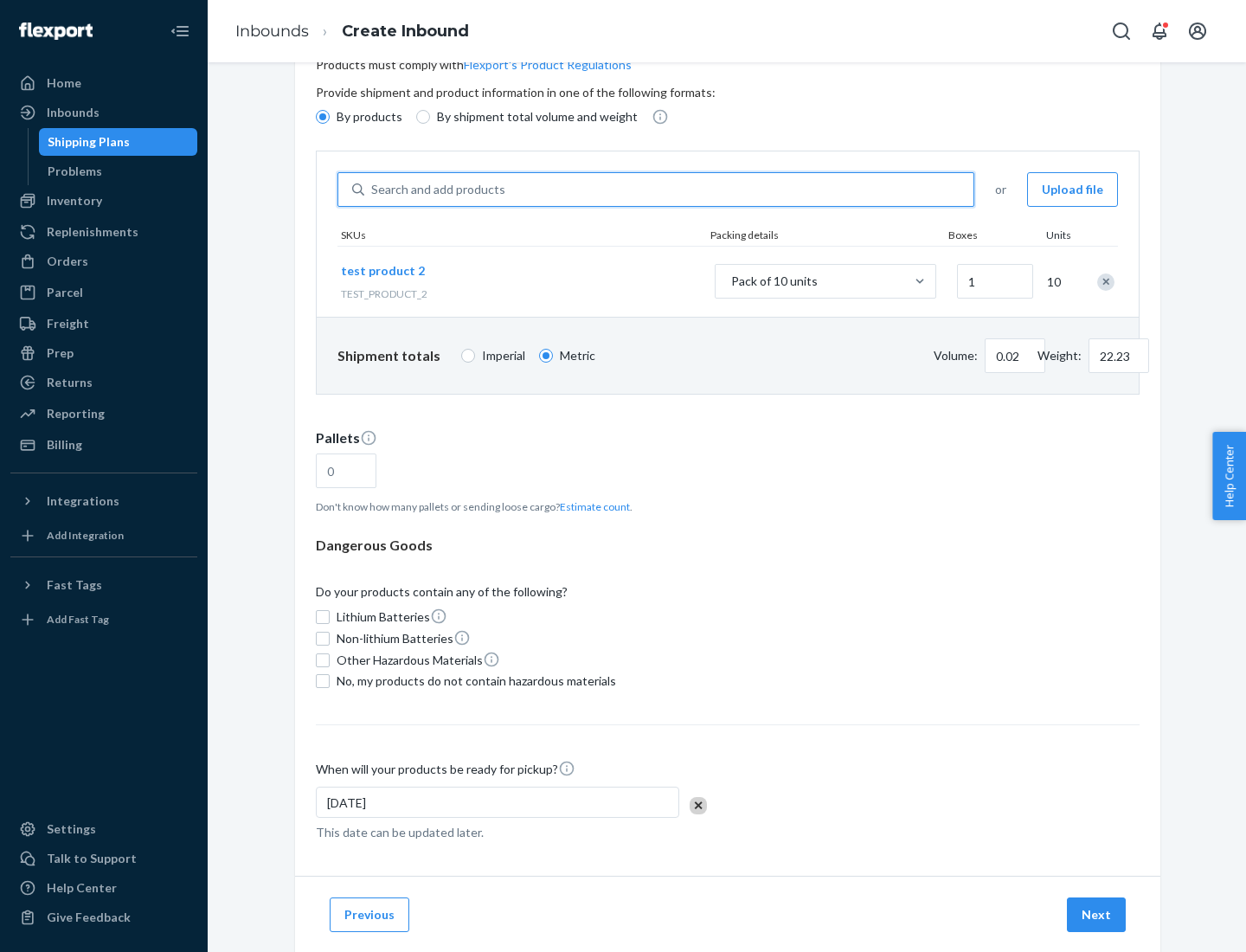
click at [591, 506] on button "Estimate count" at bounding box center [594, 506] width 70 height 15
type input "1"
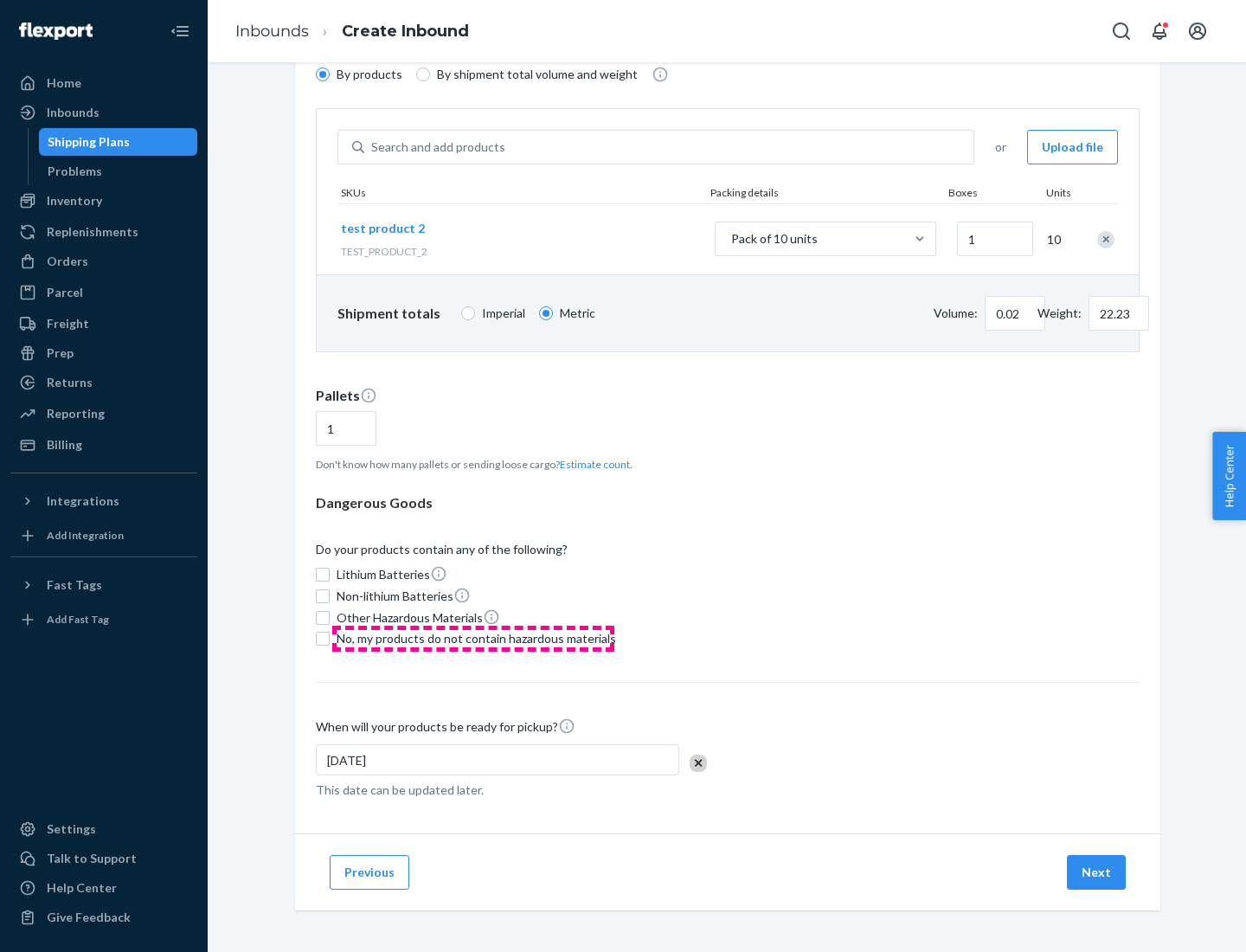
click at [474, 638] on span "No, my products do not contain hazardous materials" at bounding box center [476, 638] width 280 height 17
click at [330, 638] on input "No, my products do not contain hazardous materials" at bounding box center [322, 638] width 14 height 14
checkbox input "true"
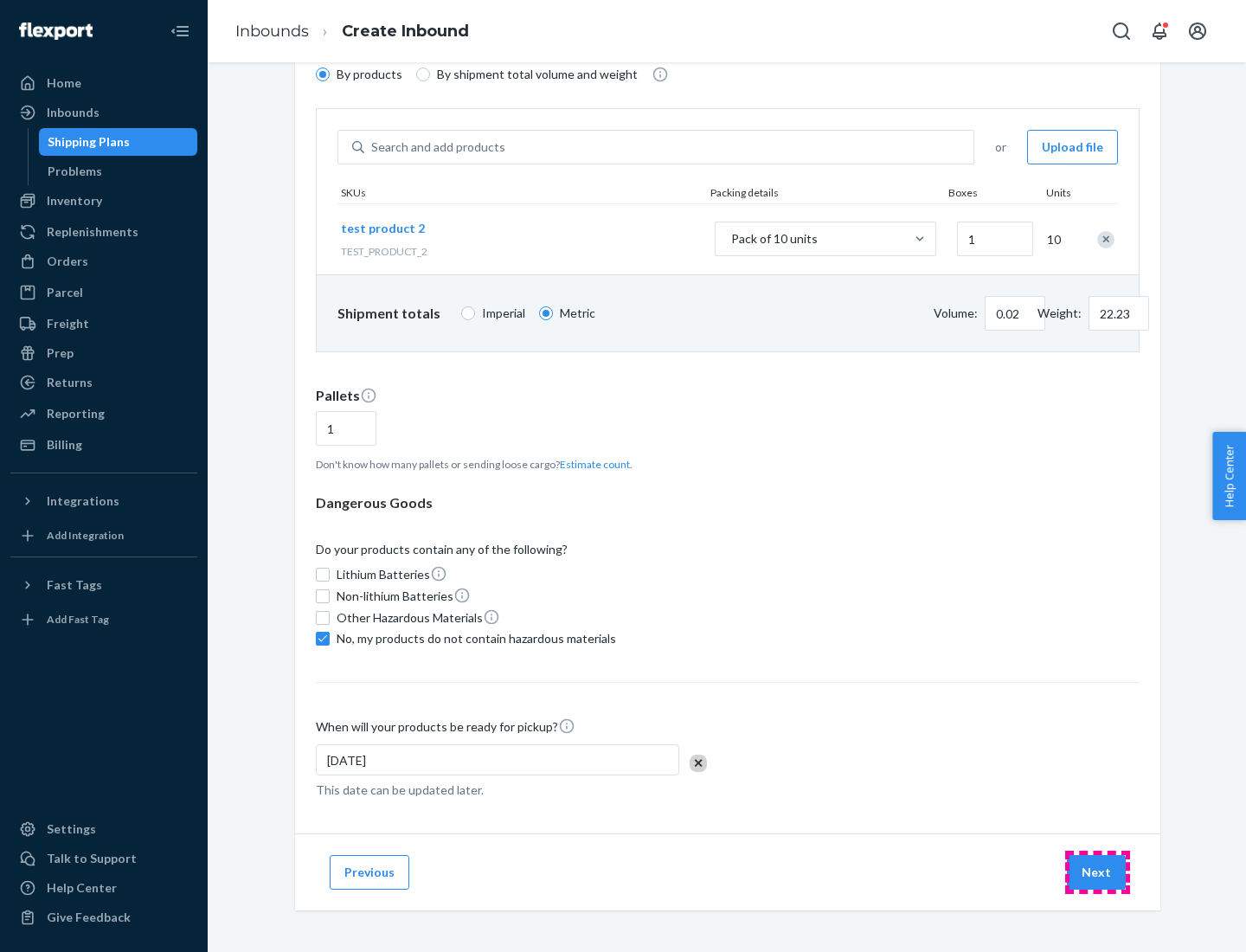
click at [1097, 872] on button "Next" at bounding box center [1096, 871] width 59 height 35
